Goal: Task Accomplishment & Management: Manage account settings

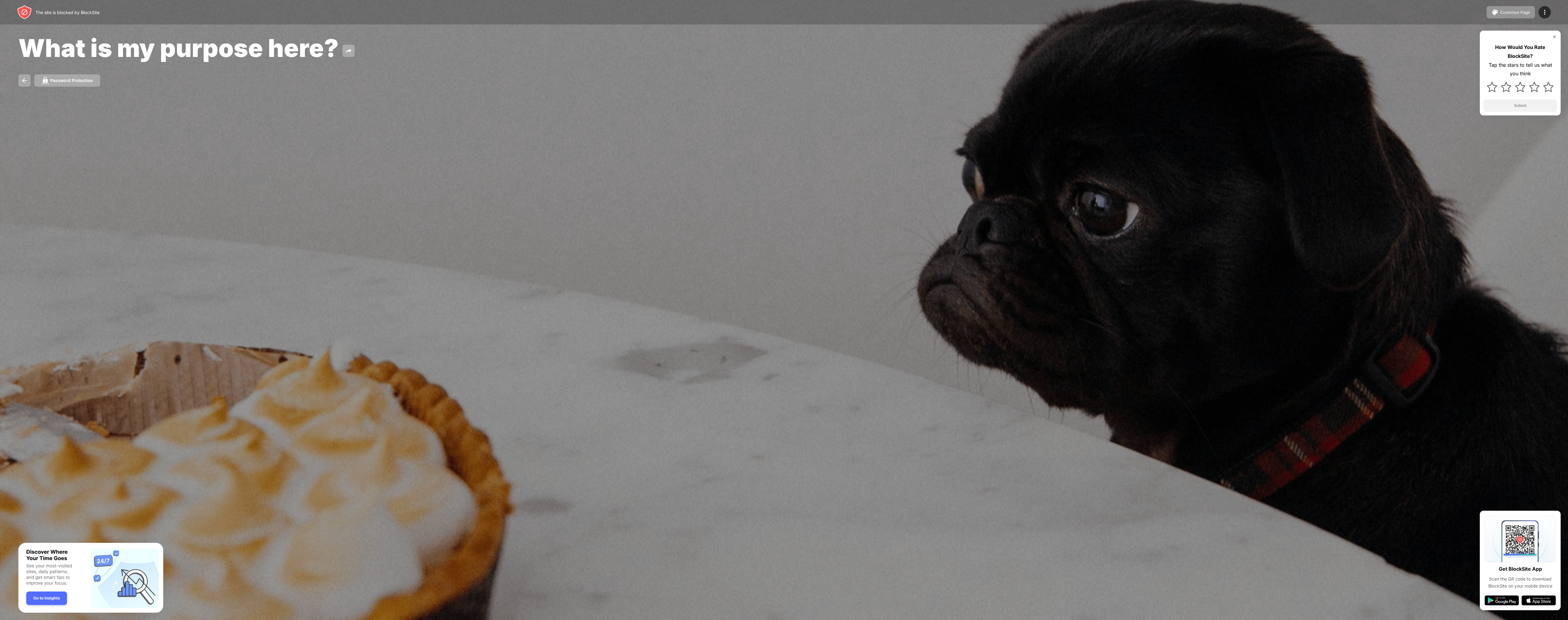
click at [317, 211] on div at bounding box center [784, 310] width 1568 height 620
click at [332, 218] on div at bounding box center [784, 310] width 1568 height 620
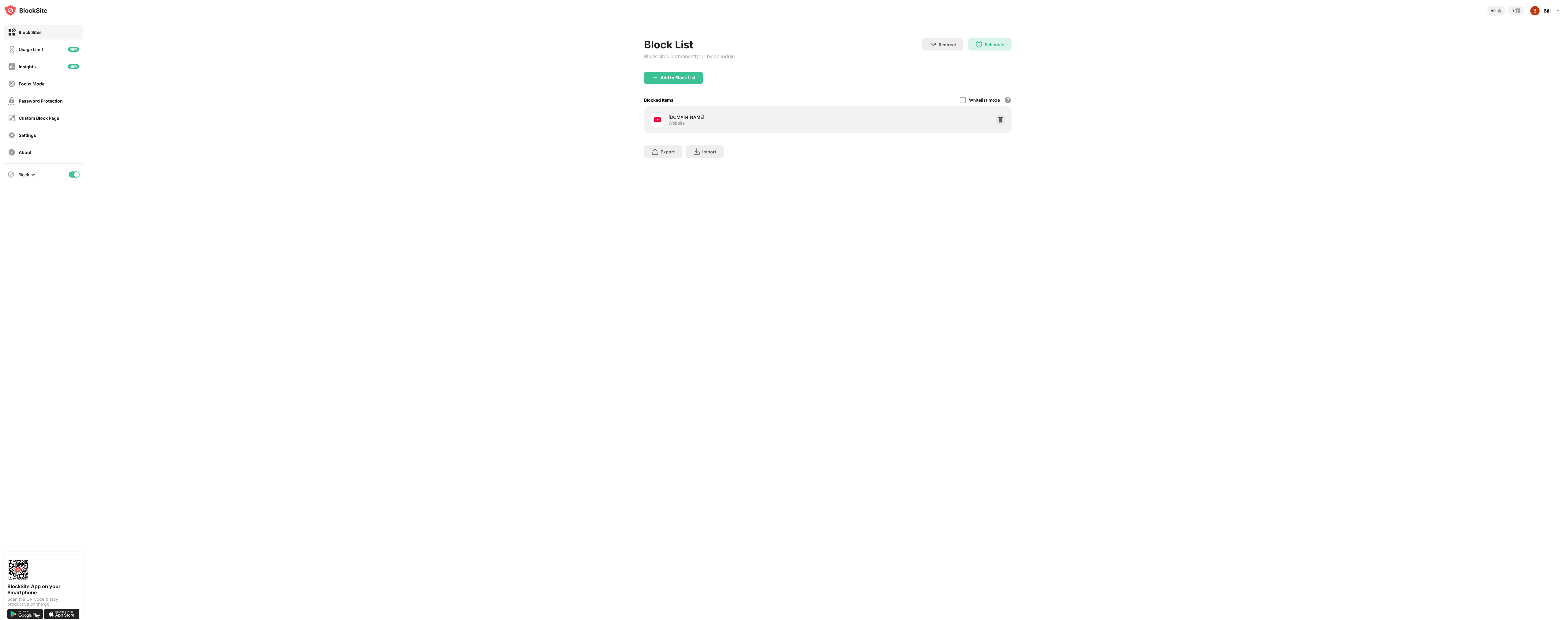
click at [981, 102] on div "Whitelist mode" at bounding box center [984, 100] width 31 height 5
click at [959, 97] on div "Blocked Items Whitelist mode Block all websites except for those in your whitel…" at bounding box center [828, 100] width 368 height 13
click at [961, 100] on div at bounding box center [963, 100] width 6 height 6
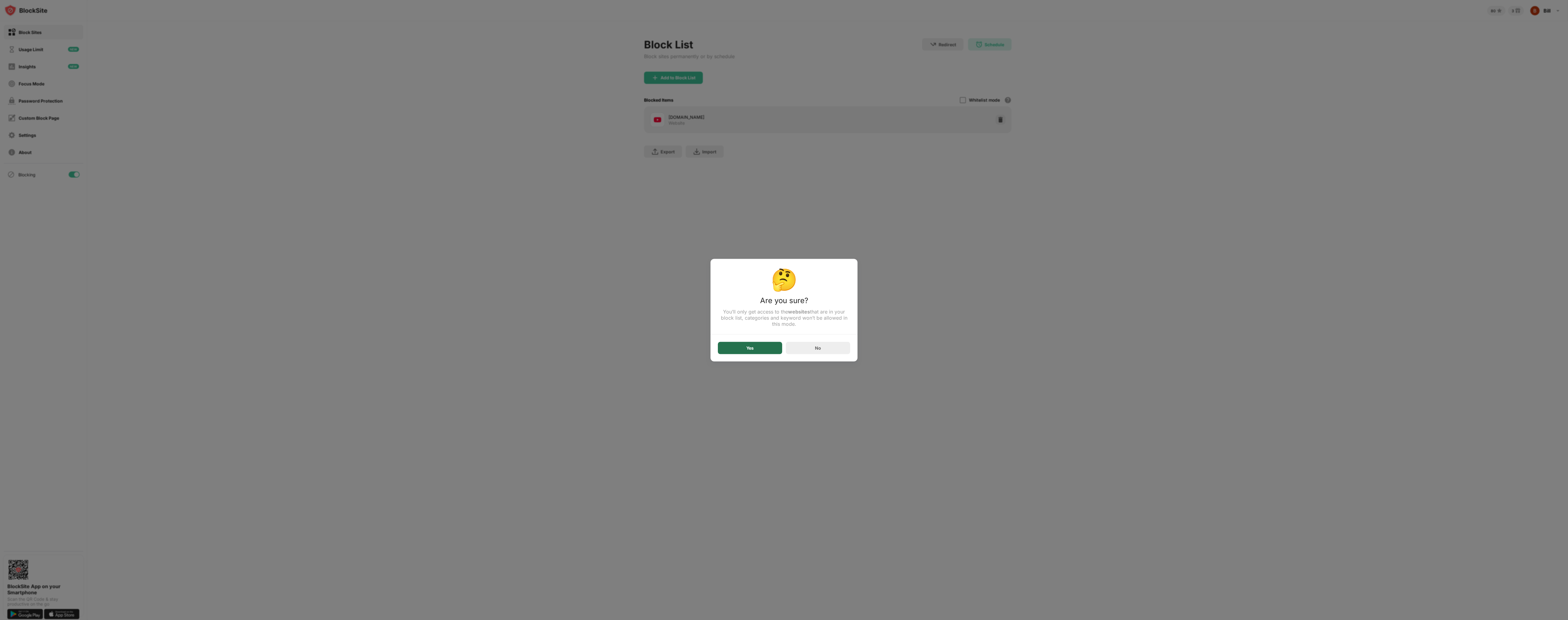
click at [746, 352] on div "Yes" at bounding box center [750, 347] width 65 height 12
